Goal: Find specific page/section: Find specific page/section

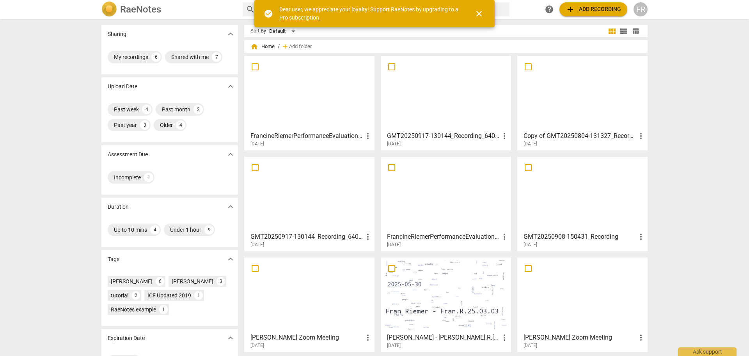
click at [482, 14] on span "close" at bounding box center [479, 13] width 9 height 9
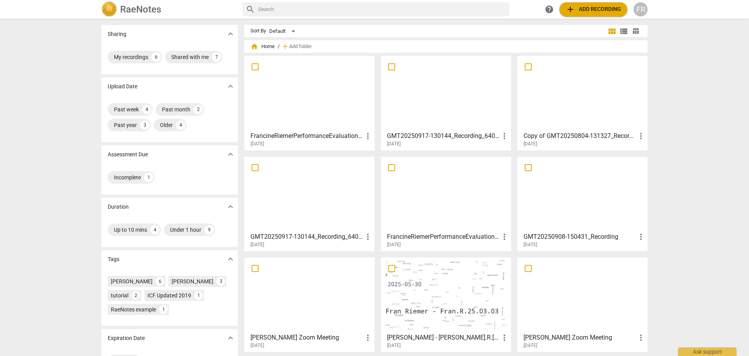
click at [258, 9] on div "search" at bounding box center [376, 9] width 267 height 14
click at [262, 11] on input "text" at bounding box center [382, 9] width 248 height 12
type input "credits"
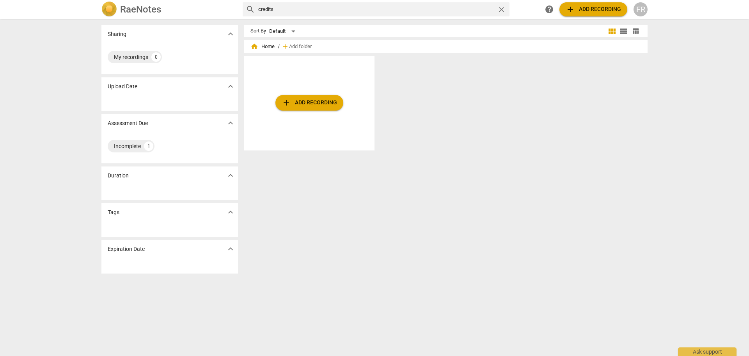
click at [138, 8] on h2 "RaeNotes" at bounding box center [140, 9] width 41 height 11
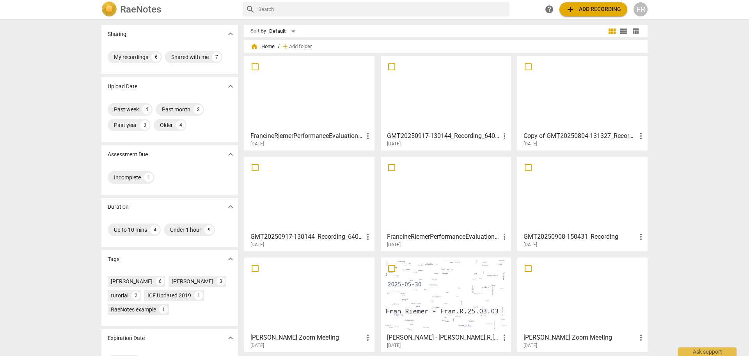
scroll to position [39, 0]
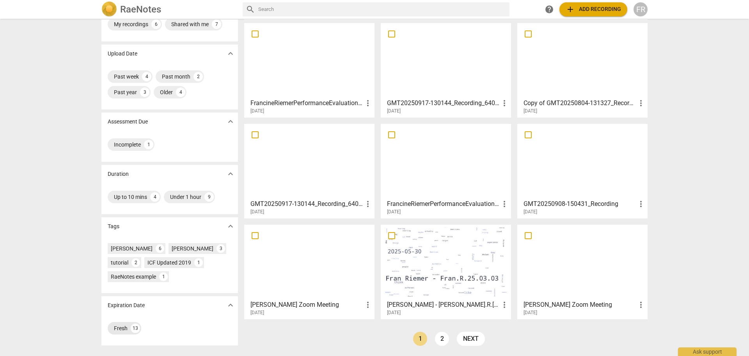
click at [124, 332] on div "Fresh" at bounding box center [121, 328] width 14 height 8
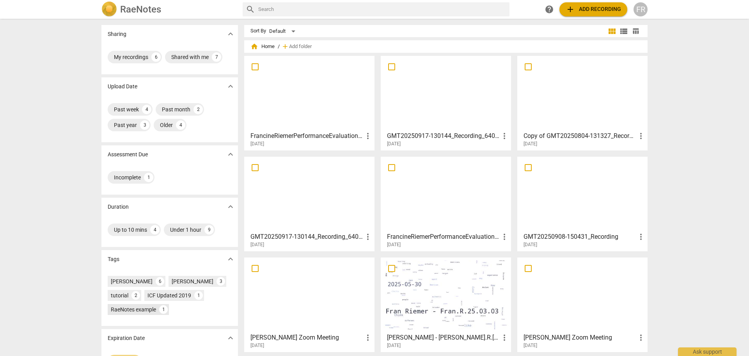
scroll to position [39, 0]
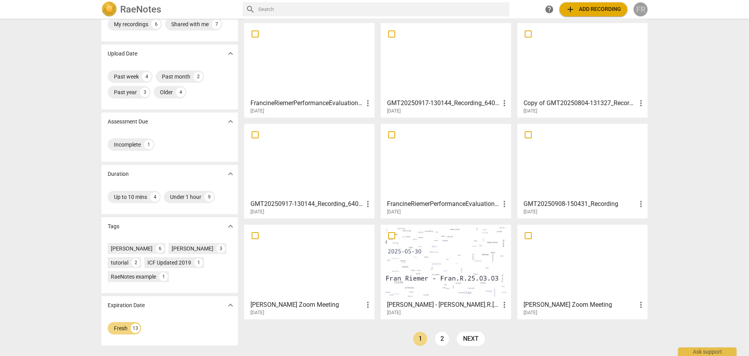
click at [639, 9] on div "FR" at bounding box center [641, 9] width 14 height 14
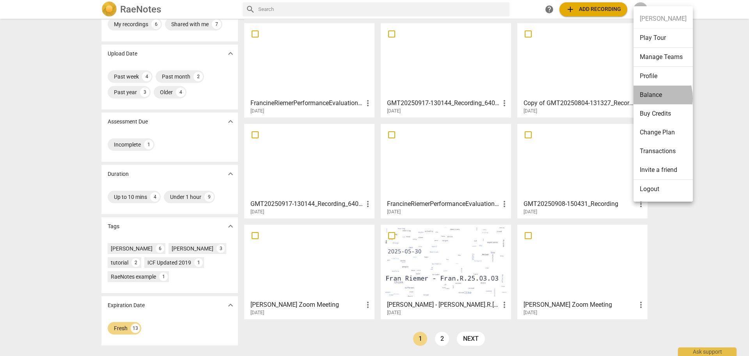
click at [643, 98] on li "Balance" at bounding box center [663, 94] width 59 height 19
